Goal: Transaction & Acquisition: Purchase product/service

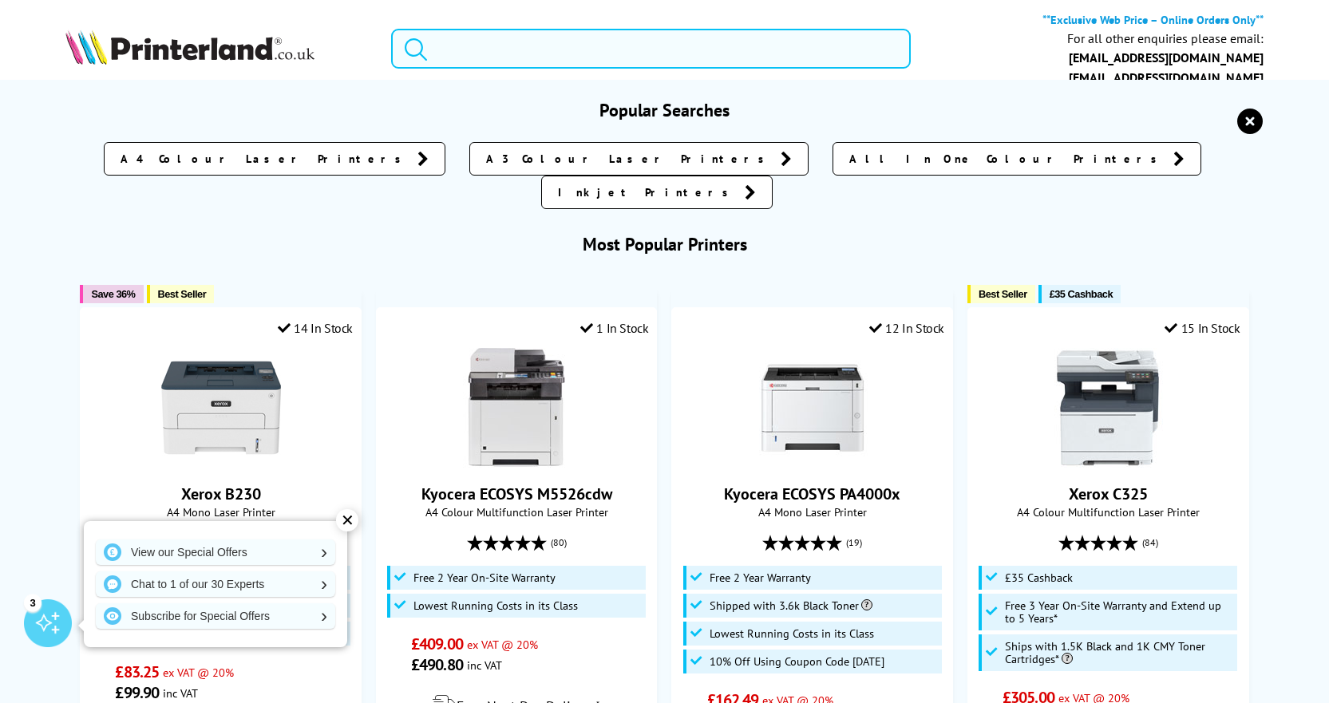
click at [499, 60] on input "search" at bounding box center [651, 49] width 521 height 40
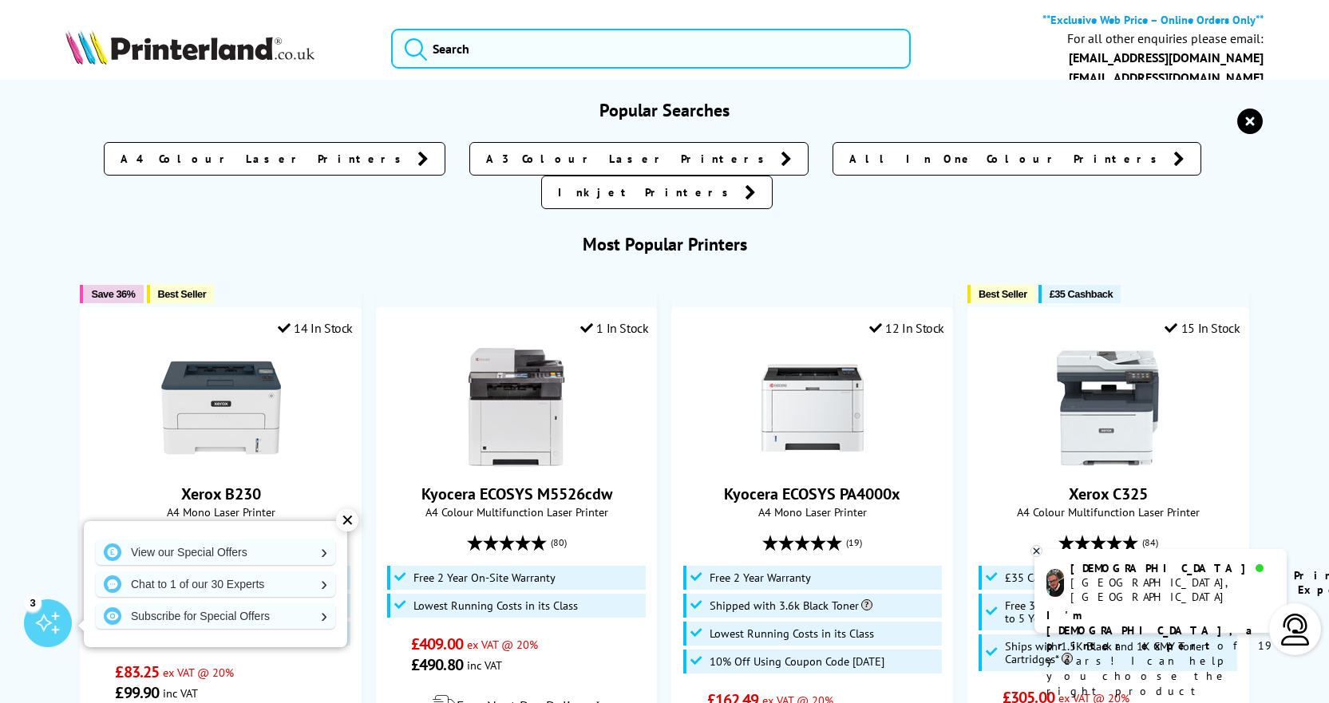
click at [1248, 131] on icon "reset" at bounding box center [1251, 122] width 26 height 26
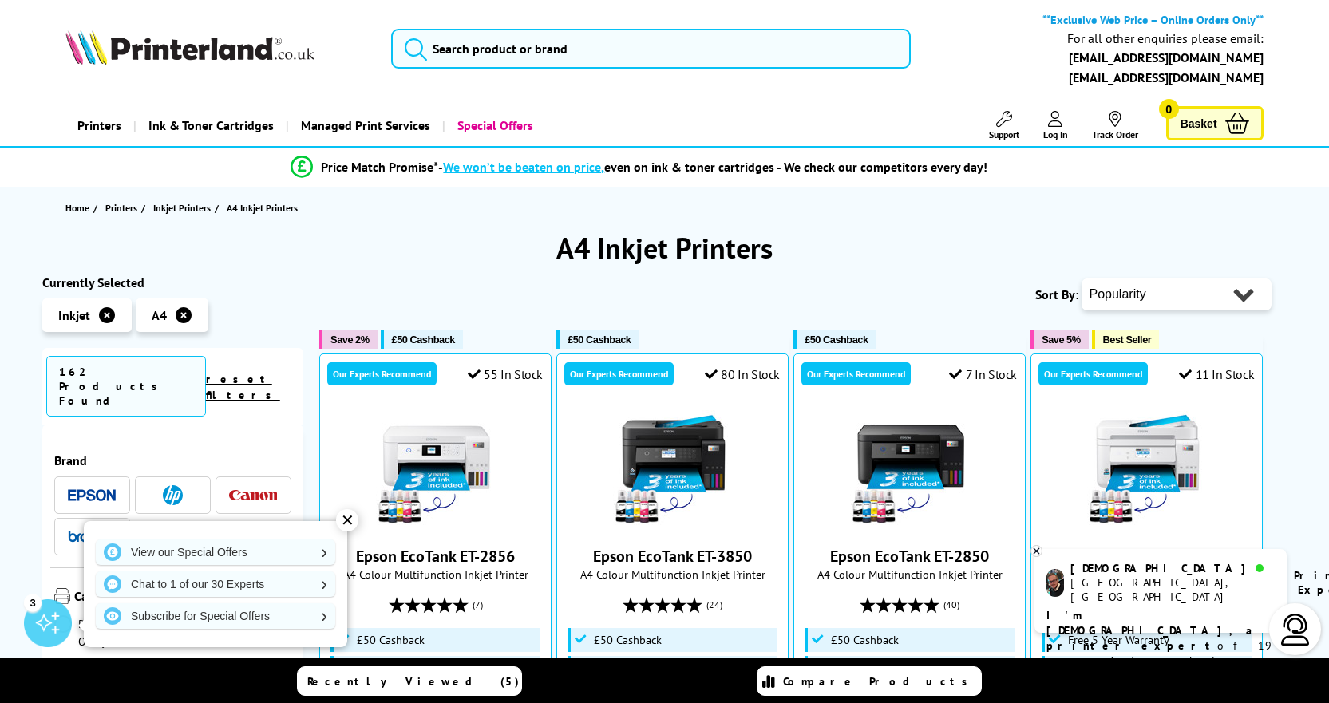
click at [250, 485] on span at bounding box center [253, 495] width 48 height 20
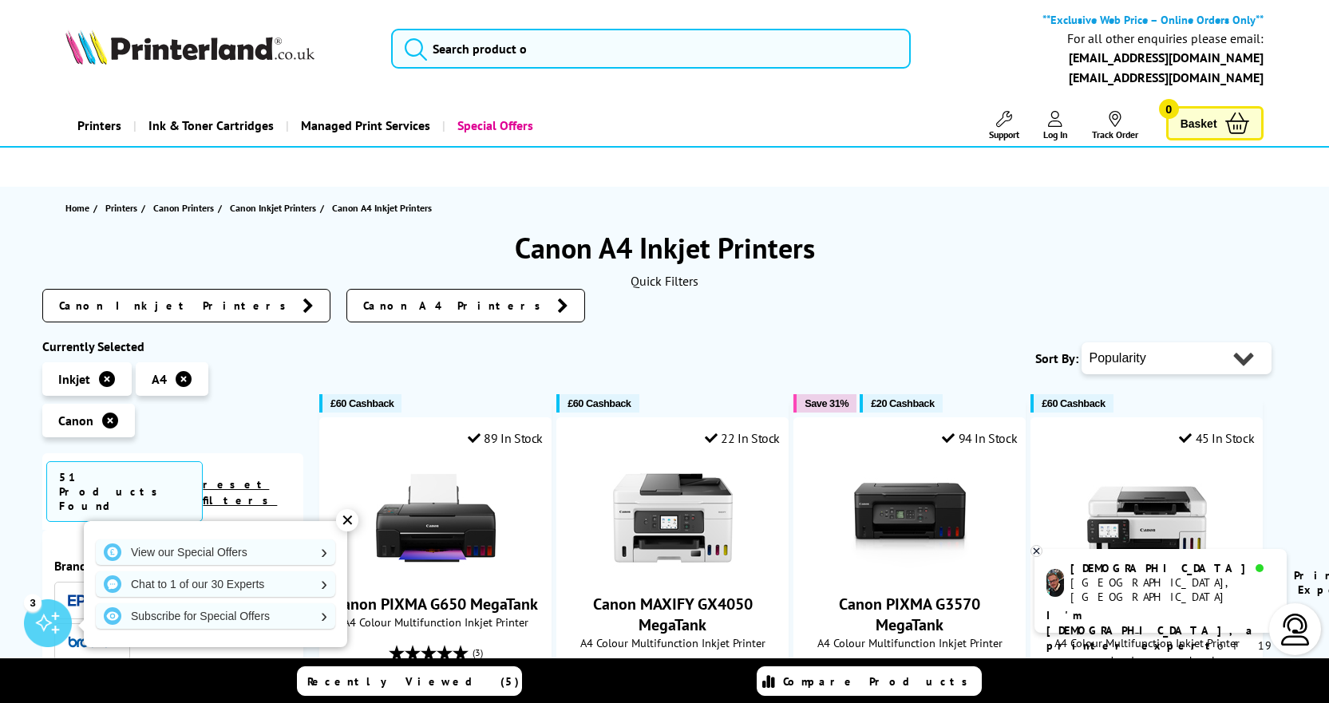
click at [1194, 345] on select "Popularity Rating Price - Low to High Price - High to Low Running Costs - Low t…" at bounding box center [1177, 359] width 190 height 32
select select "Price Ascending"
click at [1082, 343] on select "Popularity Rating Price - Low to High Price - High to Low Running Costs - Low t…" at bounding box center [1177, 359] width 190 height 32
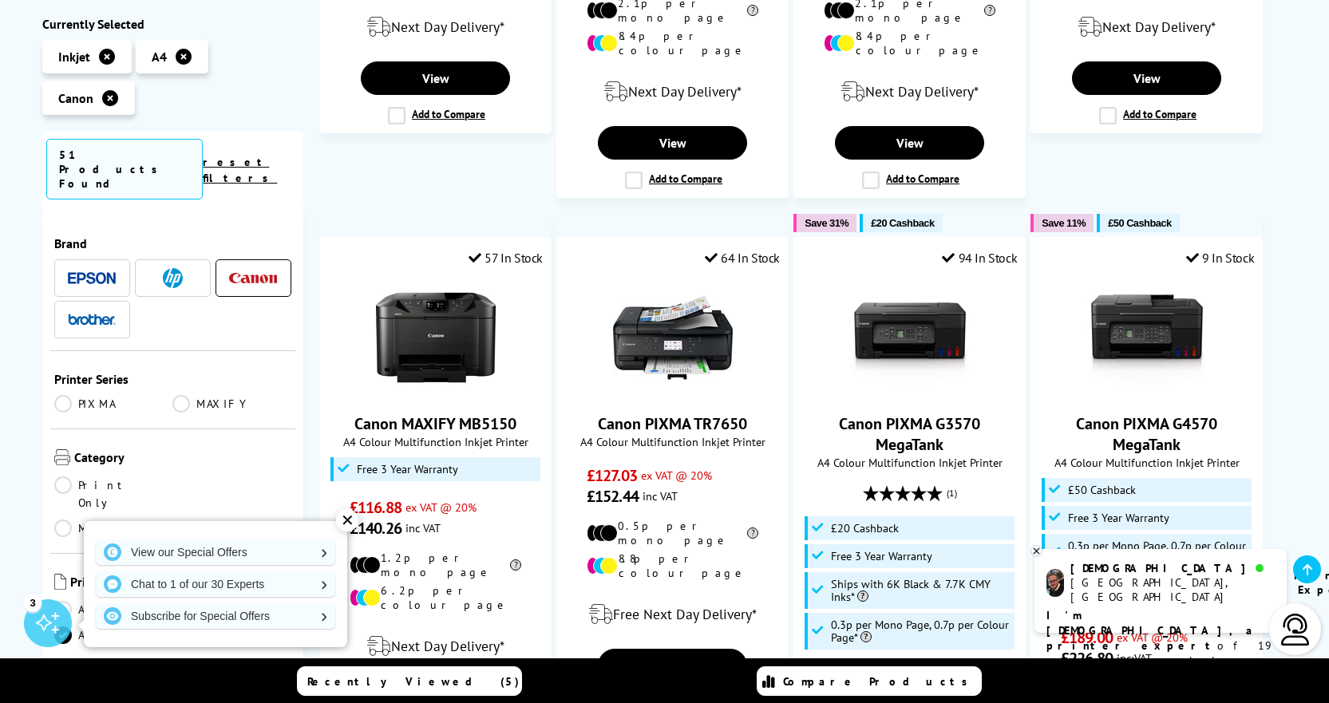
scroll to position [1277, 0]
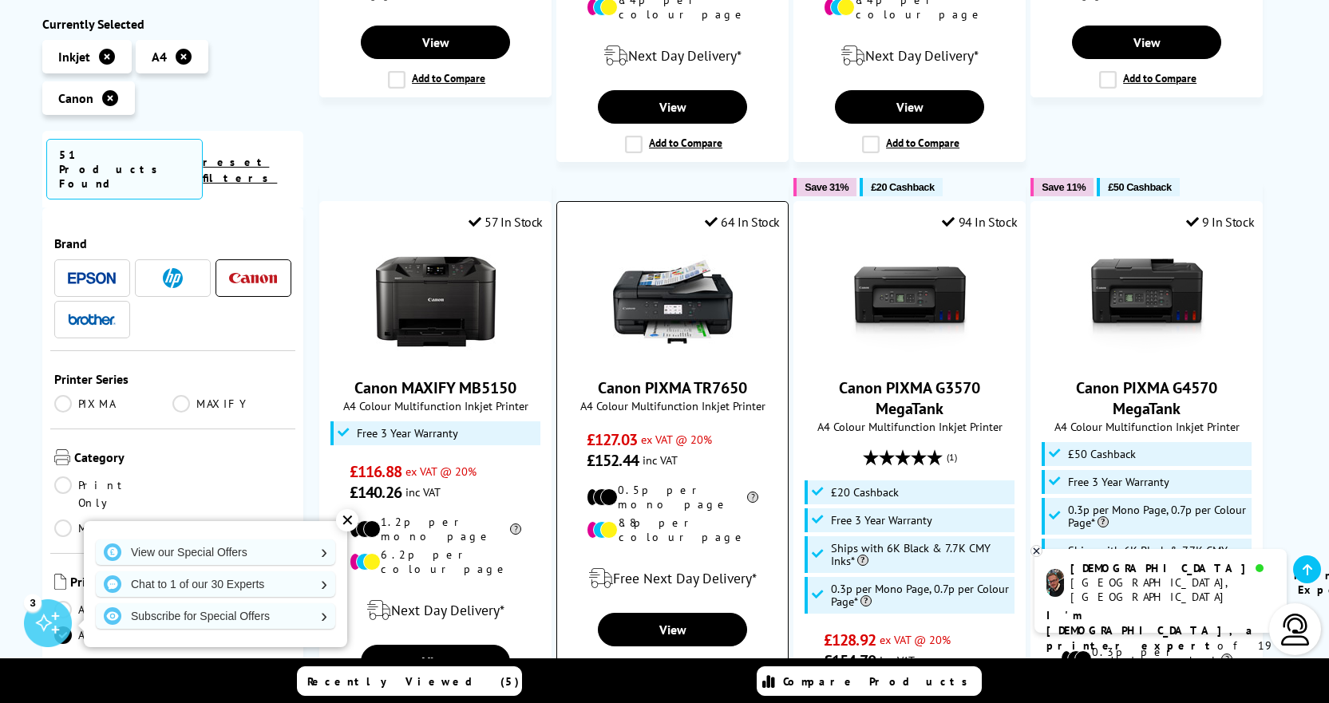
click at [647, 275] on img at bounding box center [673, 302] width 120 height 120
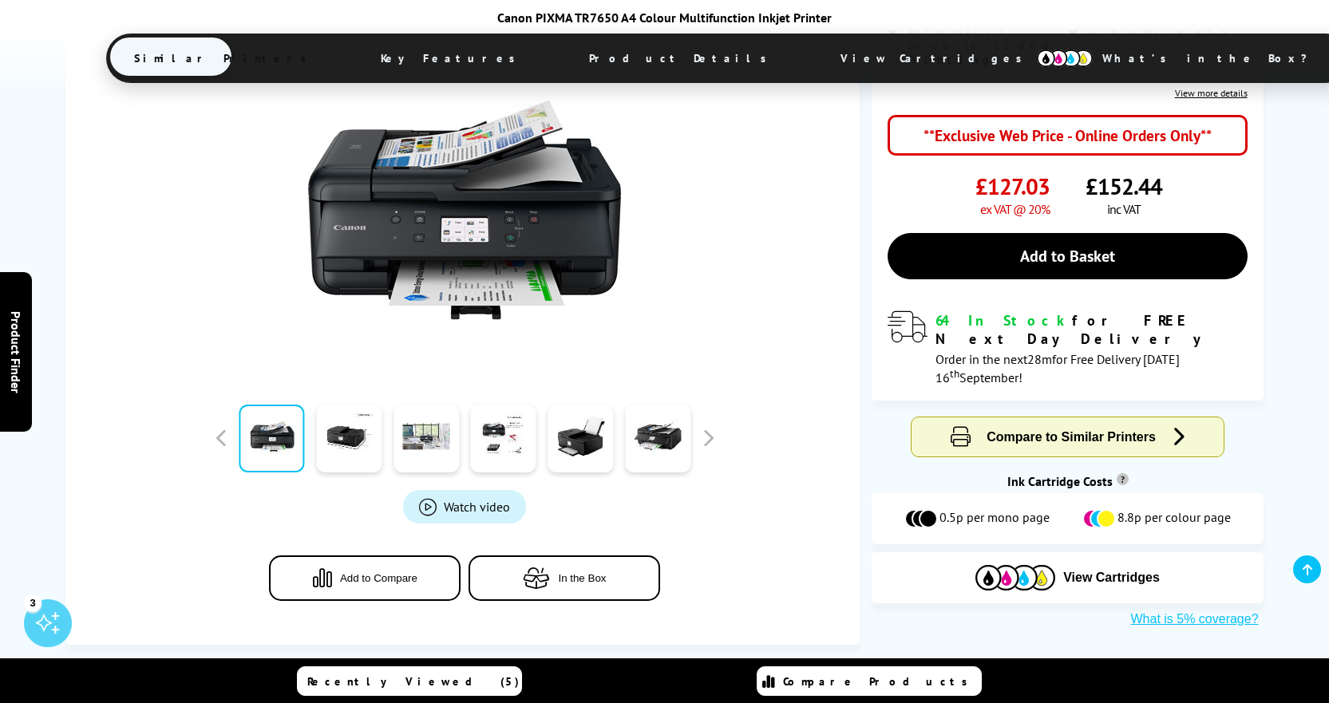
scroll to position [479, 0]
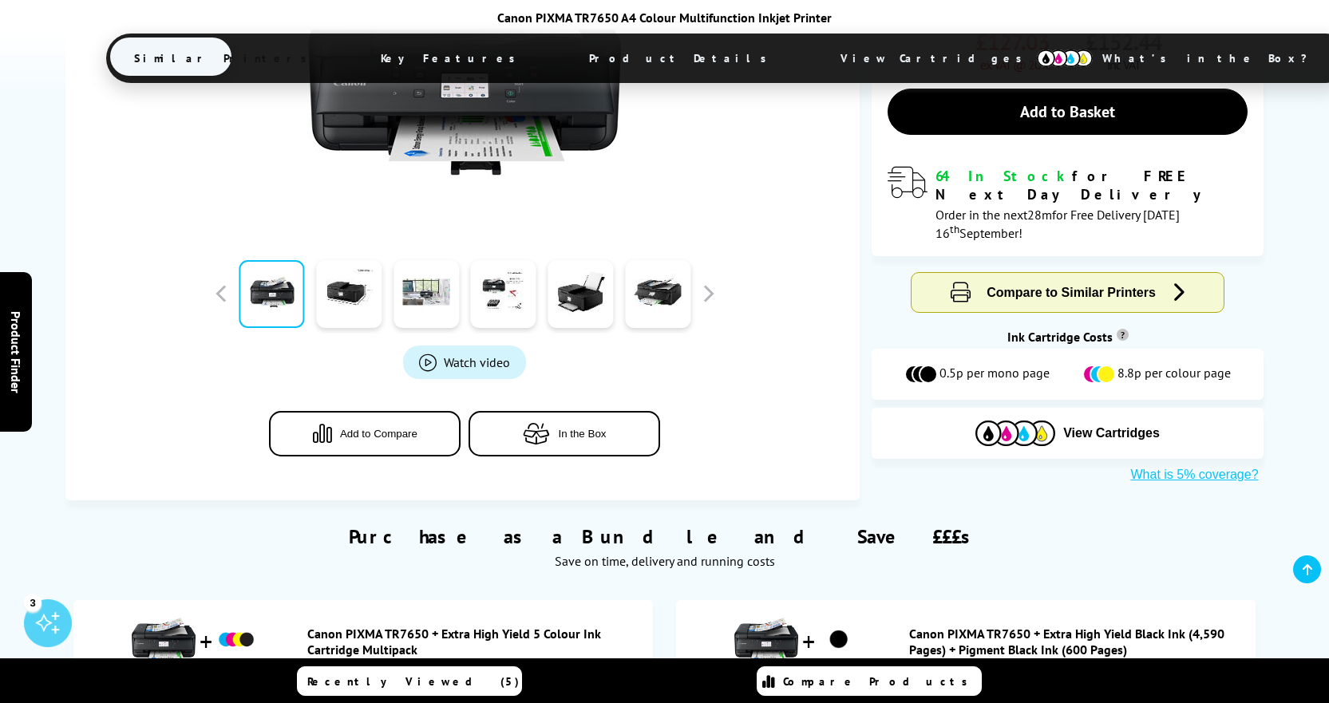
click at [817, 69] on span "View Cartridges" at bounding box center [939, 59] width 244 height 42
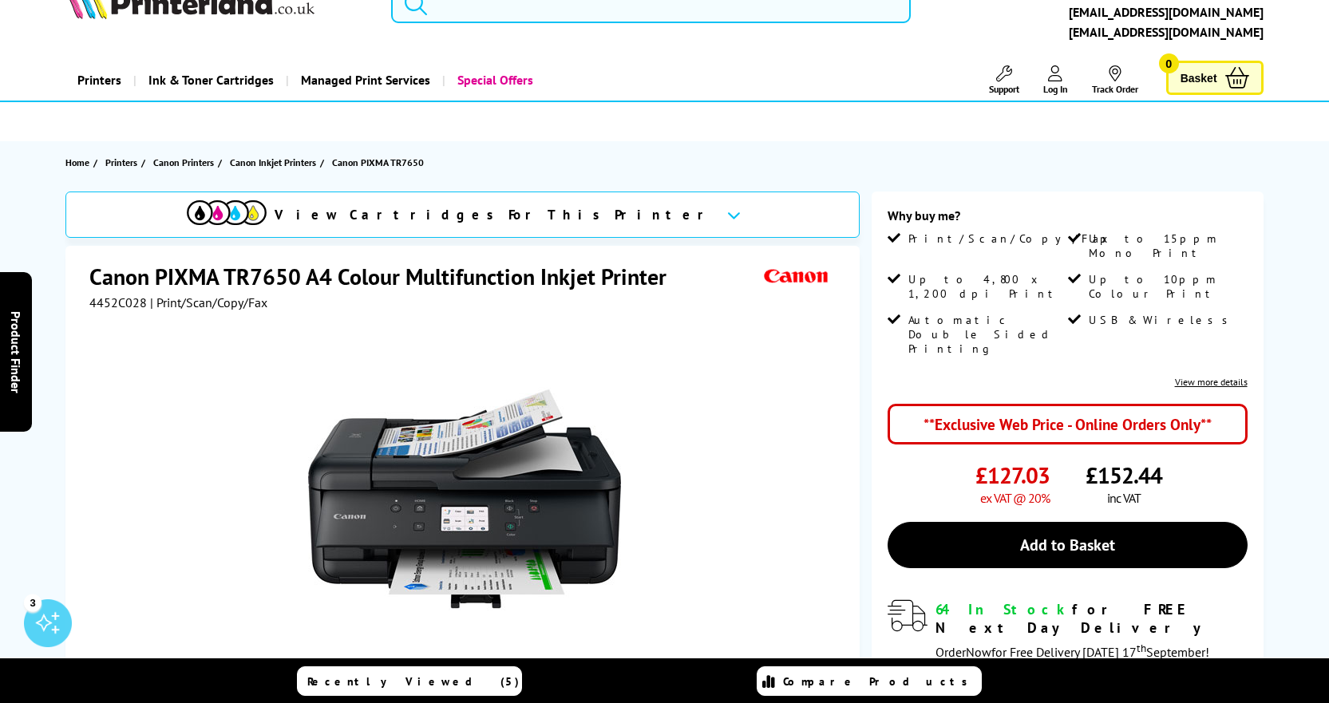
scroll to position [0, 0]
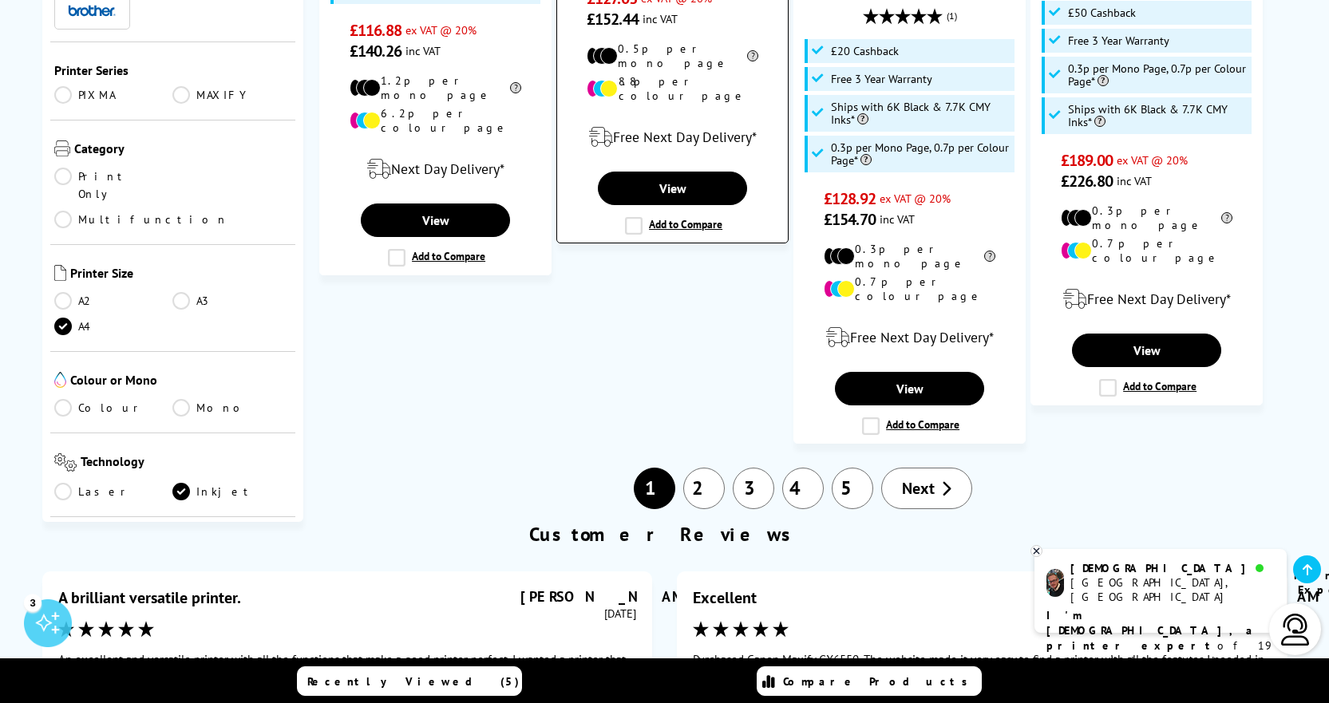
scroll to position [1916, 0]
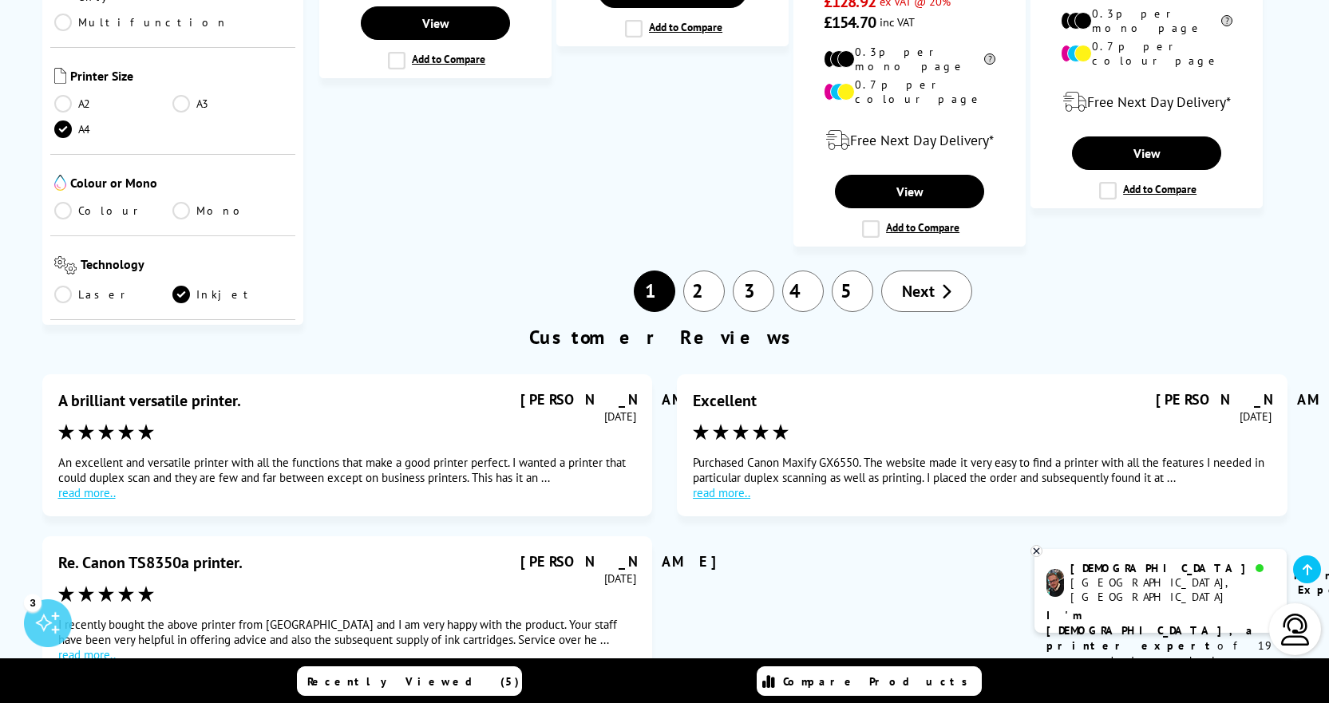
click at [709, 271] on link "2" at bounding box center [704, 292] width 42 height 42
